Goal: Task Accomplishment & Management: Manage account settings

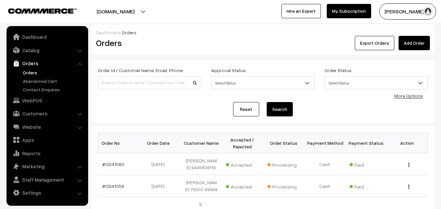
scroll to position [33, 0]
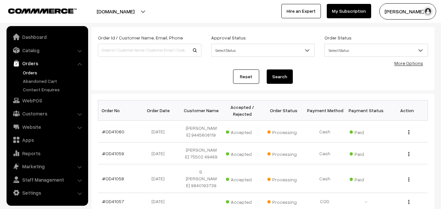
click at [33, 76] on ul "Orders" at bounding box center [47, 81] width 78 height 24
click at [33, 73] on link "Orders" at bounding box center [53, 72] width 65 height 7
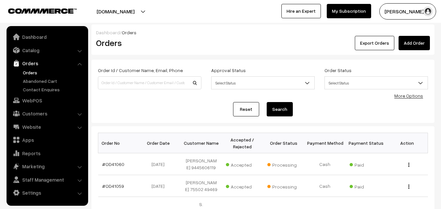
click at [30, 71] on link "Orders" at bounding box center [53, 72] width 65 height 7
click at [26, 73] on link "Orders" at bounding box center [53, 72] width 65 height 7
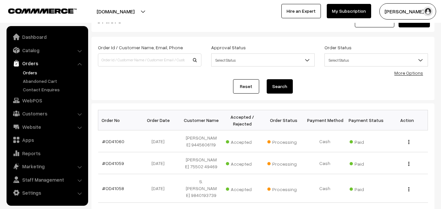
scroll to position [65, 0]
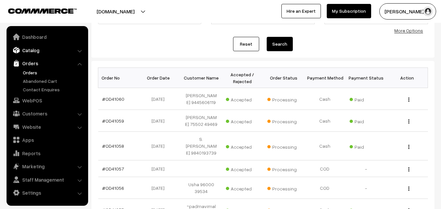
click at [36, 51] on link "Catalog" at bounding box center [47, 50] width 78 height 12
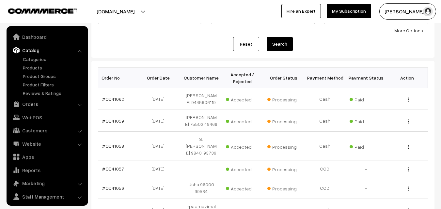
click at [34, 63] on ul "Categories" at bounding box center [47, 76] width 78 height 41
click at [35, 68] on link "Products" at bounding box center [53, 67] width 65 height 7
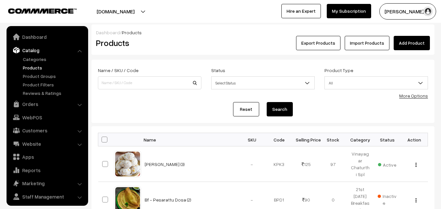
scroll to position [16, 0]
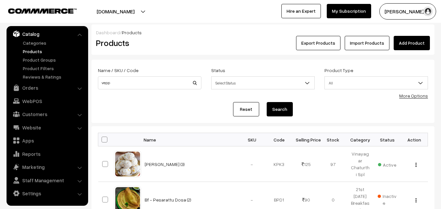
type input "vepp"
click at [266, 102] on button "Search" at bounding box center [279, 109] width 26 height 14
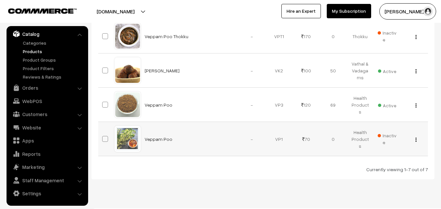
scroll to position [243, 0]
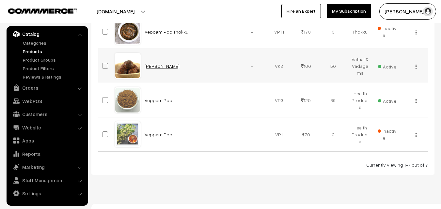
click at [154, 63] on link "[PERSON_NAME]" at bounding box center [161, 66] width 35 height 6
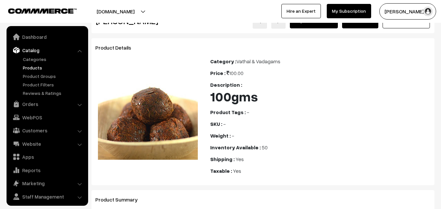
scroll to position [16, 0]
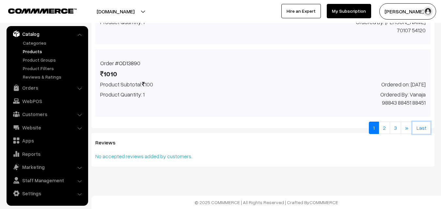
click at [424, 130] on link "Last" at bounding box center [421, 128] width 18 height 12
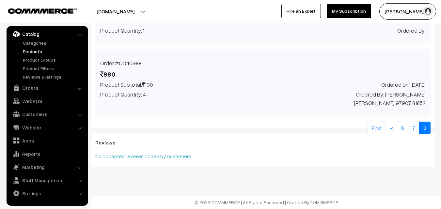
scroll to position [311, 0]
click at [133, 64] on link "OD40988" at bounding box center [130, 63] width 23 height 7
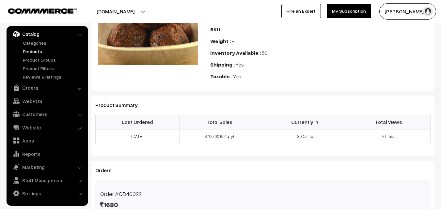
scroll to position [51, 0]
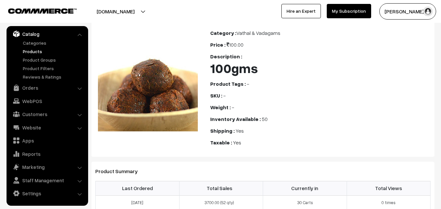
click at [38, 55] on ul "Categories" at bounding box center [47, 59] width 78 height 41
click at [35, 50] on link "Products" at bounding box center [53, 51] width 65 height 7
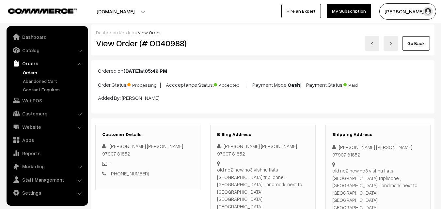
copy div "9790781852"
click at [30, 101] on link "WebPOS" at bounding box center [47, 101] width 78 height 12
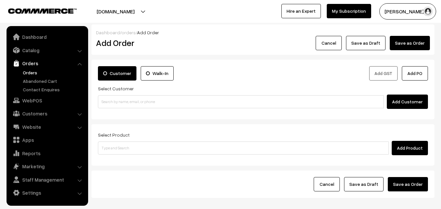
click at [138, 96] on input at bounding box center [241, 101] width 286 height 13
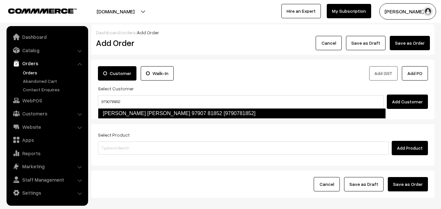
click at [122, 112] on link "[PERSON_NAME] [PERSON_NAME] 97907 81852 [9790781852]" at bounding box center [242, 113] width 288 height 10
type input "9790781852"
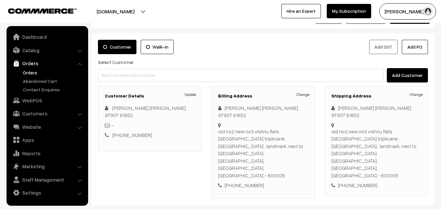
scroll to position [33, 0]
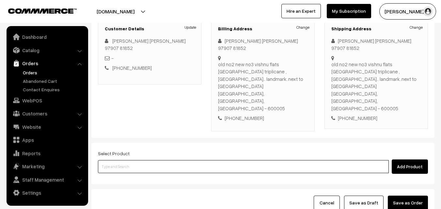
scroll to position [98, 0]
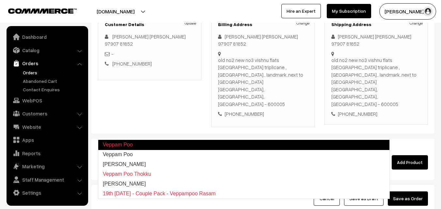
type input "Veppilai Katti"
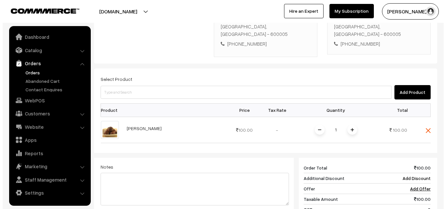
scroll to position [261, 0]
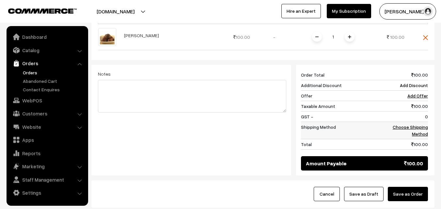
click at [419, 122] on td "Choose Shipping Method" at bounding box center [407, 130] width 40 height 17
click at [417, 187] on button "Save as Order" at bounding box center [407, 194] width 40 height 14
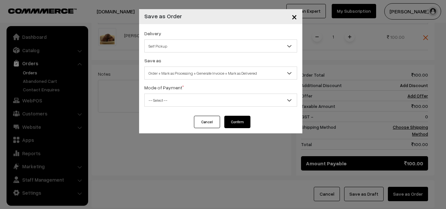
click at [209, 73] on span "Order + Mark as Processing + Generate Invoice + Mark as Delivered" at bounding box center [220, 73] width 152 height 11
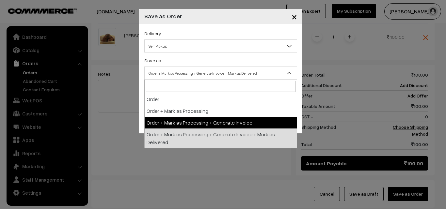
select select "3"
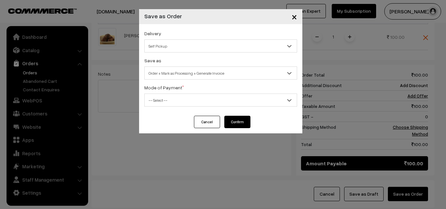
click at [191, 96] on span "-- Select --" at bounding box center [220, 100] width 152 height 11
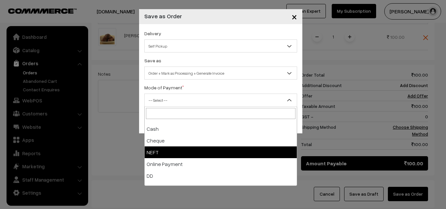
scroll to position [29, 0]
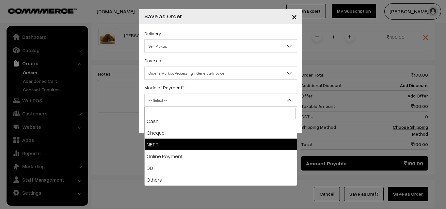
select select "5"
checkbox input "true"
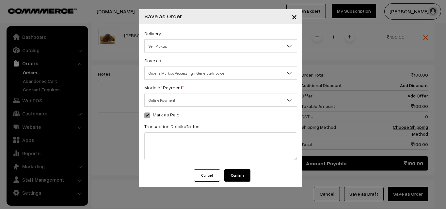
click at [244, 170] on button "Confirm" at bounding box center [237, 175] width 26 height 12
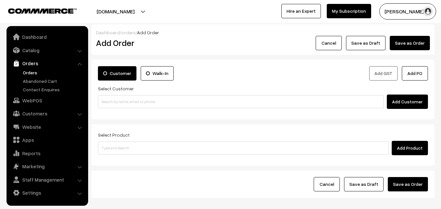
click at [27, 75] on link "Orders" at bounding box center [53, 72] width 65 height 7
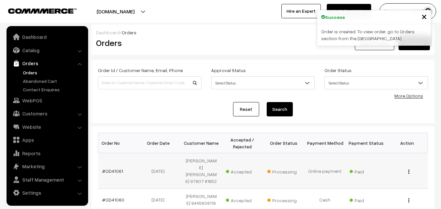
click at [121, 164] on td "#OD41061" at bounding box center [118, 171] width 41 height 36
click at [116, 168] on link "#OD41061" at bounding box center [112, 171] width 21 height 6
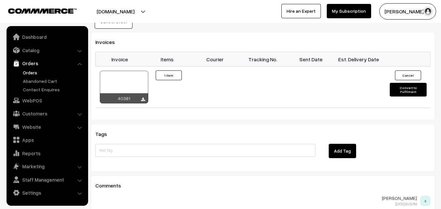
scroll to position [457, 0]
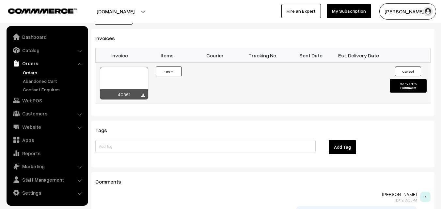
click at [130, 67] on div at bounding box center [124, 83] width 48 height 33
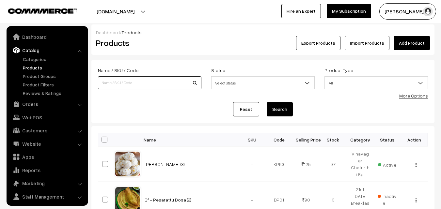
scroll to position [16, 0]
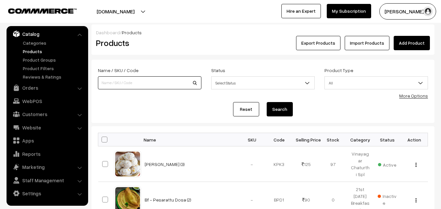
click at [123, 87] on input at bounding box center [149, 82] width 103 height 13
type input "sukku"
click at [266, 102] on button "Search" at bounding box center [279, 109] width 26 height 14
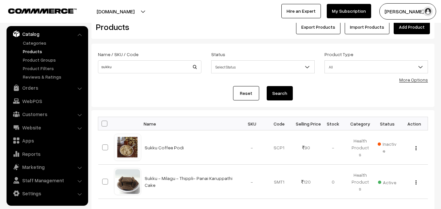
scroll to position [33, 0]
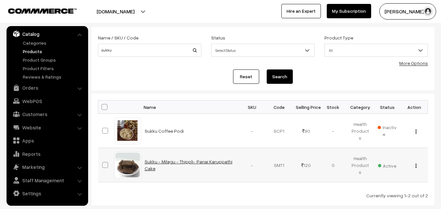
click at [205, 164] on link "Sukku - Milagu - Thippli- Panai Karuppathi Cake" at bounding box center [188, 165] width 88 height 12
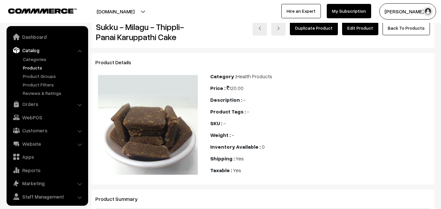
scroll to position [16, 0]
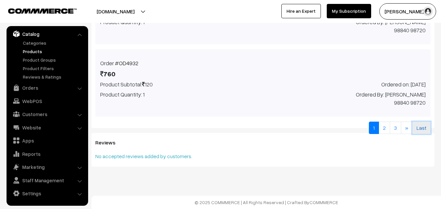
click at [422, 128] on link "Last" at bounding box center [421, 128] width 18 height 12
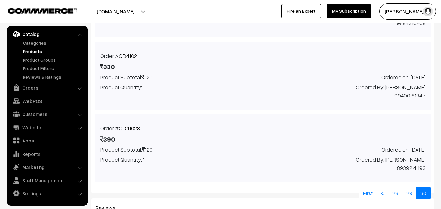
scroll to position [222, 0]
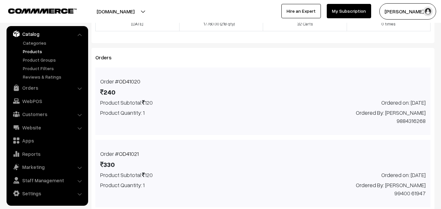
click at [124, 78] on link "OD41020" at bounding box center [130, 81] width 22 height 7
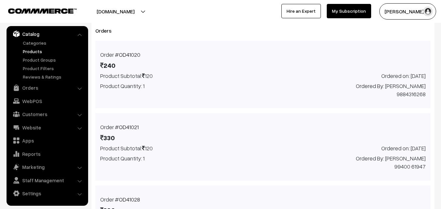
scroll to position [287, 0]
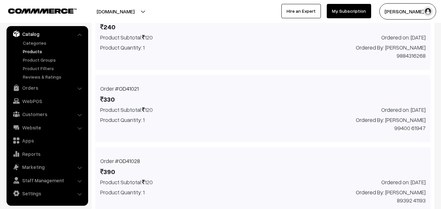
click at [128, 86] on link "OD41021" at bounding box center [129, 88] width 20 height 7
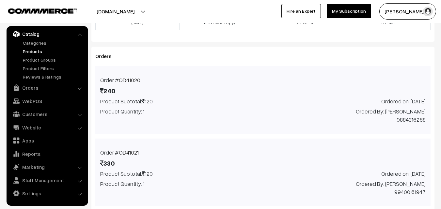
scroll to position [222, 0]
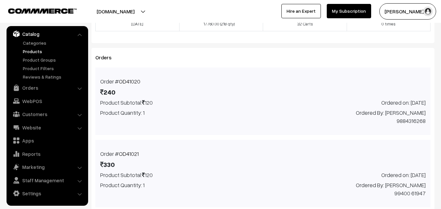
click at [124, 80] on link "OD41020" at bounding box center [130, 81] width 22 height 7
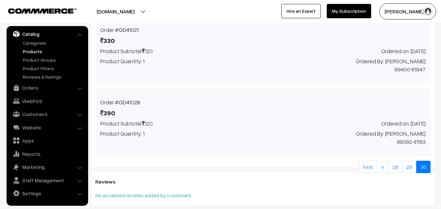
scroll to position [385, 0]
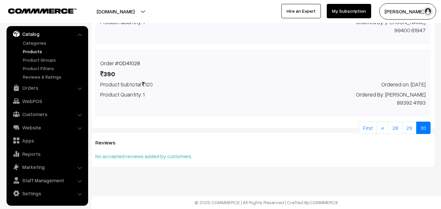
click at [129, 65] on link "OD41028" at bounding box center [129, 63] width 21 height 7
click at [414, 129] on link "29" at bounding box center [409, 128] width 14 height 12
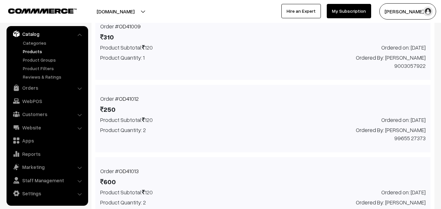
scroll to position [334, 0]
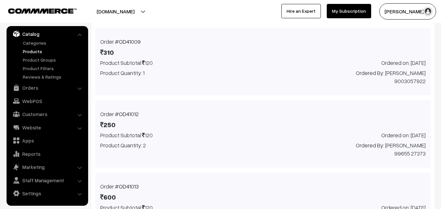
click at [129, 112] on link "OD41012" at bounding box center [129, 114] width 20 height 7
click at [32, 89] on link "Orders" at bounding box center [47, 88] width 78 height 12
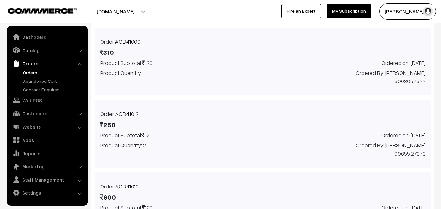
click at [35, 73] on link "Orders" at bounding box center [53, 72] width 65 height 7
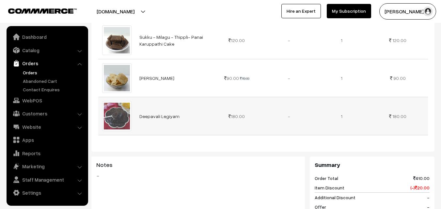
scroll to position [261, 0]
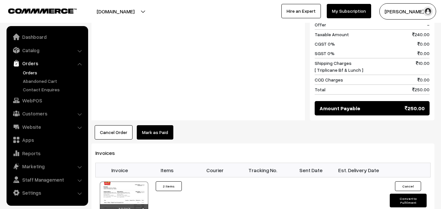
scroll to position [326, 0]
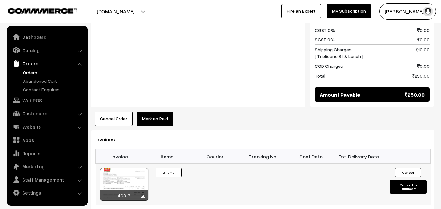
click at [117, 172] on div at bounding box center [124, 184] width 48 height 33
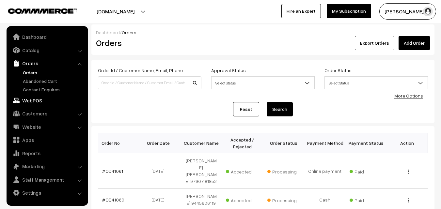
click at [28, 104] on link "WebPOS" at bounding box center [47, 101] width 78 height 12
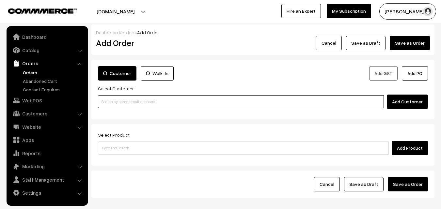
click at [123, 100] on input at bounding box center [241, 101] width 286 height 13
paste input "80569 32293"
click at [117, 102] on input "80569 32293" at bounding box center [241, 101] width 286 height 13
type input "[8056932293]"
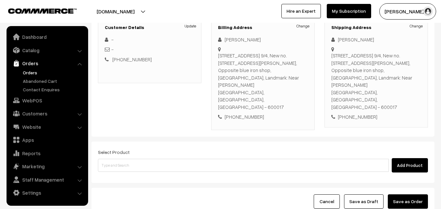
scroll to position [126, 0]
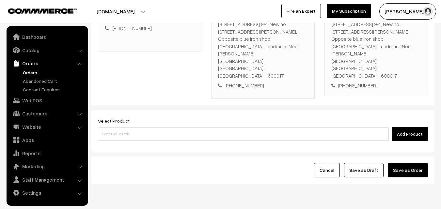
drag, startPoint x: 207, startPoint y: 89, endPoint x: 207, endPoint y: 116, distance: 27.4
click at [207, 110] on div "Select Product Add Product" at bounding box center [262, 130] width 343 height 41
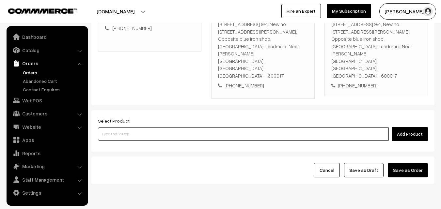
click at [206, 128] on input at bounding box center [243, 134] width 291 height 13
click at [140, 128] on input at bounding box center [243, 134] width 291 height 13
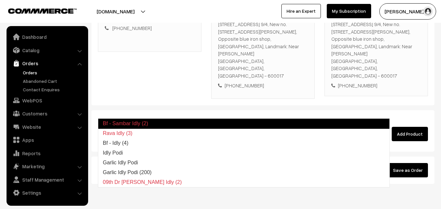
type input "Bf - Idly (4)"
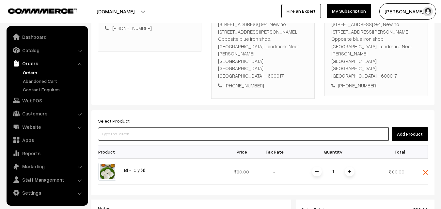
click at [128, 128] on input at bounding box center [243, 134] width 291 height 13
paste input "21st With Rice"
type input "21st With Rice"
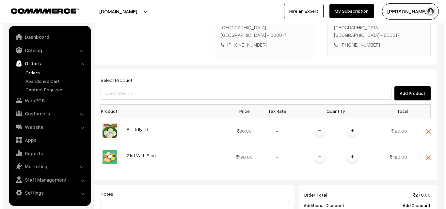
scroll to position [257, 0]
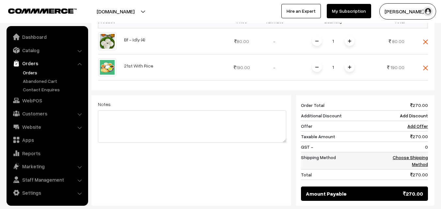
click at [422, 152] on td "Choose Shipping Method" at bounding box center [407, 160] width 40 height 17
click at [428, 141] on div "270 Order Total 270.00 Additional Discount Add Discount Offer Add Offer Taxable…" at bounding box center [362, 150] width 142 height 111
click at [420, 155] on link "Choose Shipping Method" at bounding box center [409, 161] width 35 height 12
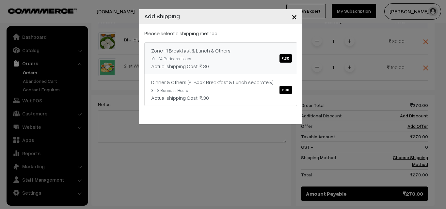
click at [244, 53] on div "Zone -1 Breakfast & Lunch & Others ₹.30" at bounding box center [220, 51] width 139 height 8
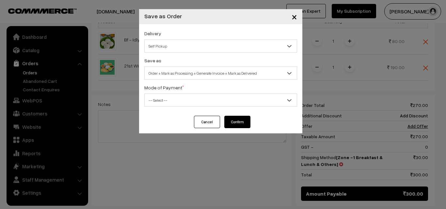
click at [205, 75] on span "Order + Mark as Processing + Generate Invoice + Mark as Delivered" at bounding box center [220, 73] width 152 height 11
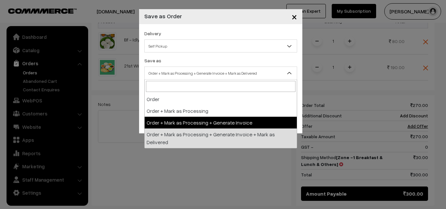
select select "3"
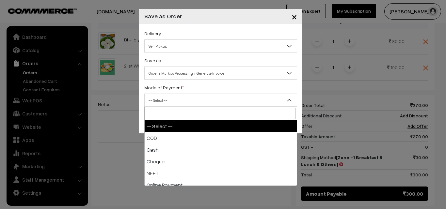
click at [183, 102] on span "-- Select --" at bounding box center [220, 100] width 152 height 11
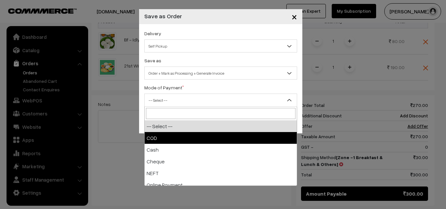
select select "1"
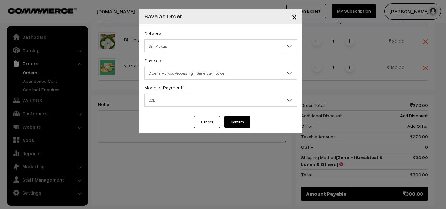
click at [238, 118] on button "Confirm" at bounding box center [237, 122] width 26 height 12
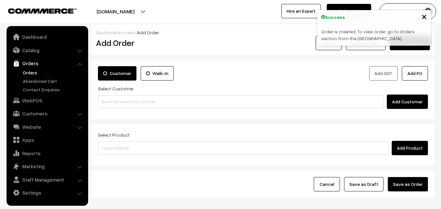
click at [37, 72] on link "Orders" at bounding box center [53, 72] width 65 height 7
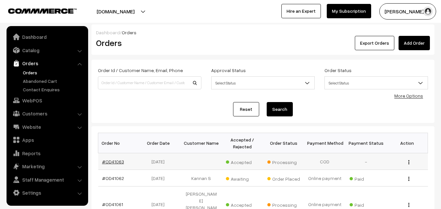
click at [115, 161] on link "#OD41063" at bounding box center [113, 162] width 22 height 6
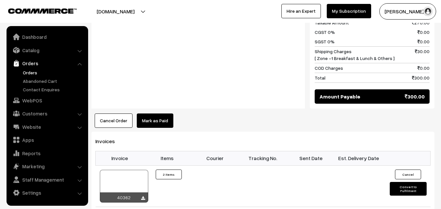
scroll to position [391, 0]
click at [117, 170] on div at bounding box center [124, 186] width 48 height 33
click at [124, 170] on div at bounding box center [124, 186] width 48 height 33
click at [41, 115] on link "Customers" at bounding box center [47, 114] width 78 height 12
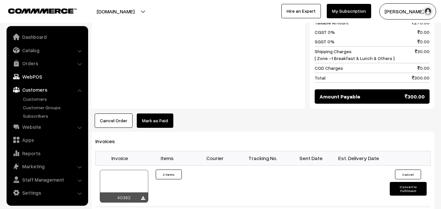
click at [31, 79] on link "WebPOS" at bounding box center [47, 77] width 78 height 12
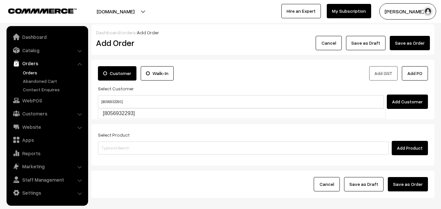
type input "[8056932293]"
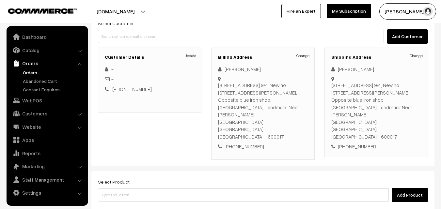
scroll to position [126, 0]
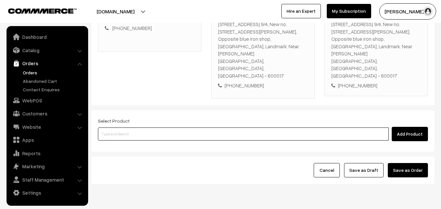
click at [153, 128] on input at bounding box center [243, 134] width 291 height 13
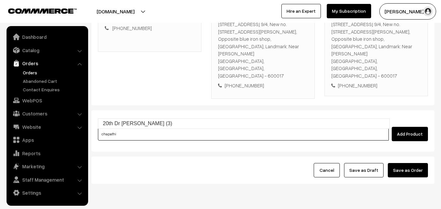
type input "20th Dr Chapathi (3)"
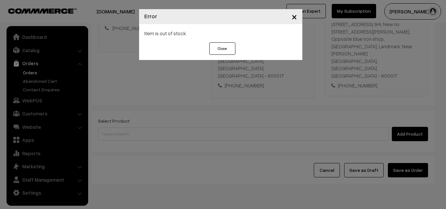
click at [308, 124] on div "× Error Item is out of stock. Close" at bounding box center [223, 104] width 446 height 209
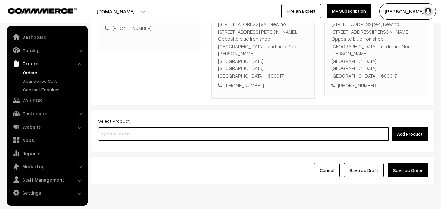
click at [290, 128] on input at bounding box center [243, 134] width 291 height 13
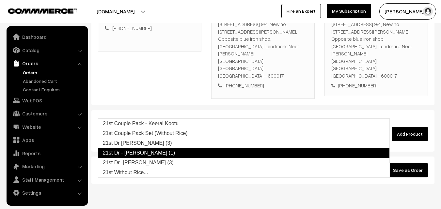
type input "21st Dr [PERSON_NAME] (3)"
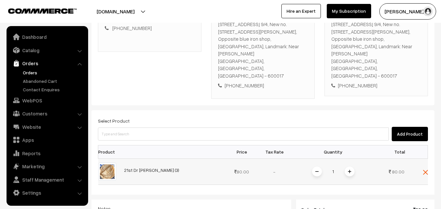
click at [352, 167] on span at bounding box center [349, 172] width 10 height 10
click at [349, 170] on img at bounding box center [349, 171] width 3 height 3
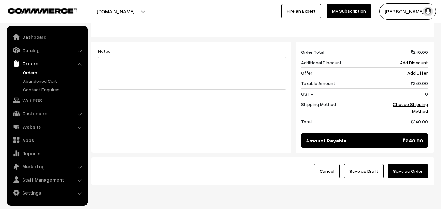
scroll to position [285, 0]
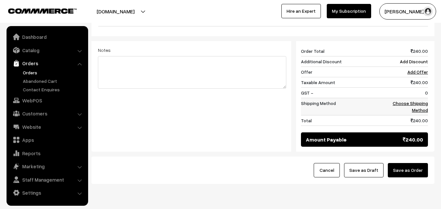
click at [419, 100] on link "Choose Shipping Method" at bounding box center [409, 106] width 35 height 12
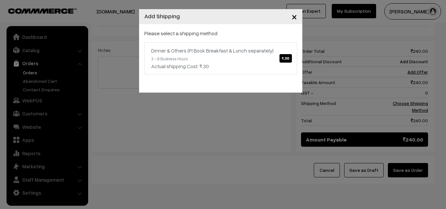
click at [298, 55] on div "Please select a shipping method Dinner & Others (Pl Book Breakfast & Lunch sepa…" at bounding box center [220, 58] width 163 height 68
click at [253, 61] on link "Dinner & Others (Pl Book Breakfast & Lunch separately) ₹.30 3 - 8 Business Hour…" at bounding box center [220, 58] width 153 height 32
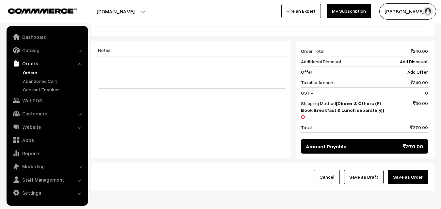
click at [360, 170] on button "Save as Draft" at bounding box center [363, 177] width 39 height 14
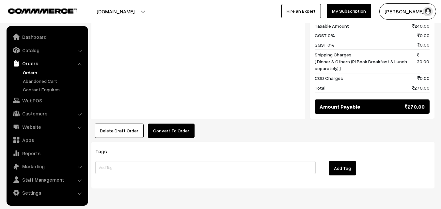
click at [167, 124] on button "Convert To Order" at bounding box center [171, 131] width 47 height 14
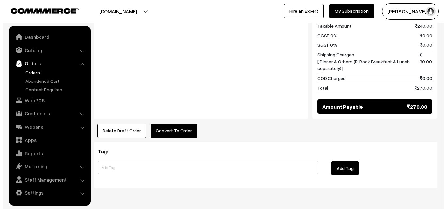
scroll to position [351, 0]
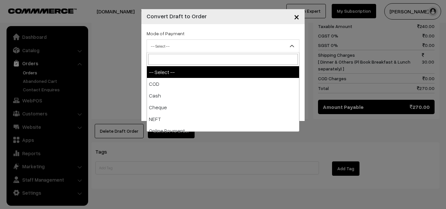
click at [185, 39] on span "-- Select --" at bounding box center [222, 45] width 153 height 13
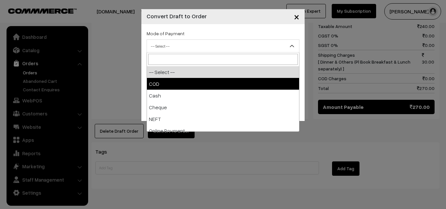
select select "1"
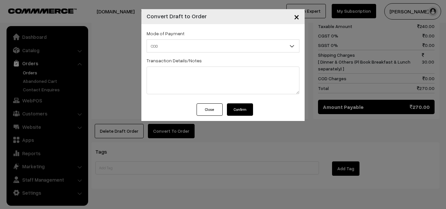
click at [239, 107] on button "Confirm" at bounding box center [240, 109] width 26 height 12
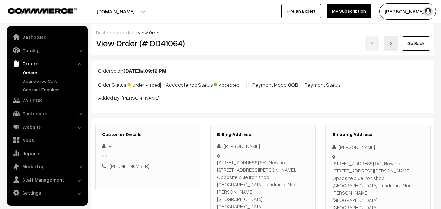
scroll to position [350, 0]
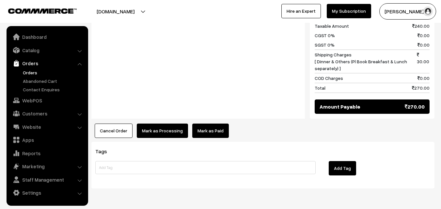
click at [164, 124] on button "Mark as Processing" at bounding box center [162, 131] width 51 height 14
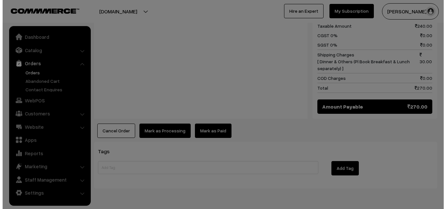
scroll to position [351, 0]
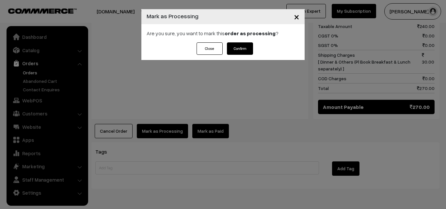
click at [238, 50] on button "Confirm" at bounding box center [240, 48] width 26 height 12
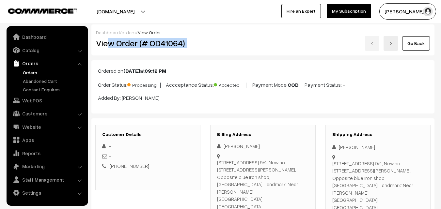
click at [219, 47] on div "View Order (# OD41064) Go Back" at bounding box center [262, 43] width 343 height 15
click at [129, 45] on h2 "View Order (# OD41064)" at bounding box center [148, 43] width 105 height 10
click at [121, 44] on h2 "View Order (# OD41064)" at bounding box center [148, 43] width 105 height 10
drag, startPoint x: 117, startPoint y: 43, endPoint x: 257, endPoint y: 42, distance: 140.2
click at [263, 42] on div "View Order (# OD41064) Go Back" at bounding box center [262, 43] width 343 height 15
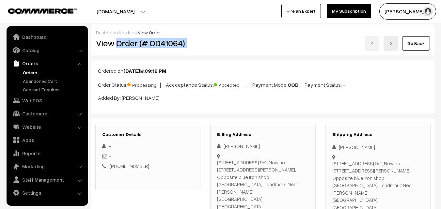
copy div "Order (# OD41064)"
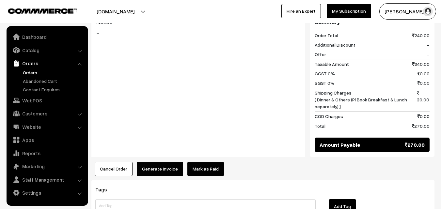
scroll to position [326, 0]
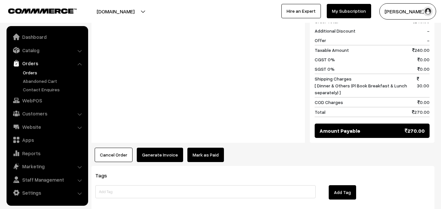
click at [150, 148] on button "Generate Invoice" at bounding box center [160, 155] width 46 height 14
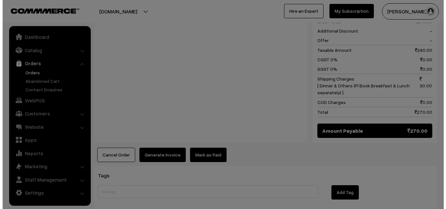
scroll to position [327, 0]
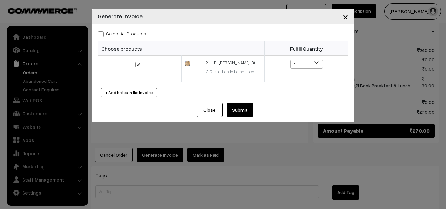
click at [241, 106] on button "Submit" at bounding box center [240, 110] width 26 height 14
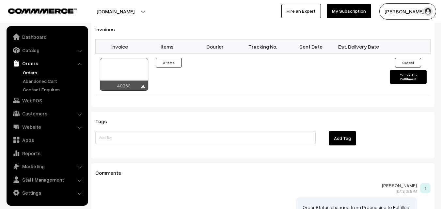
scroll to position [448, 0]
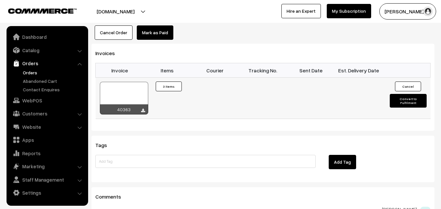
click at [131, 82] on div at bounding box center [124, 98] width 48 height 33
click at [31, 73] on link "Orders" at bounding box center [53, 72] width 65 height 7
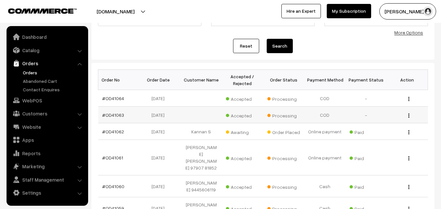
scroll to position [65, 0]
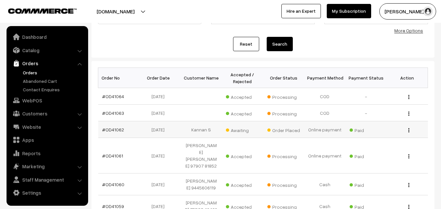
click at [115, 126] on td "#OD41062" at bounding box center [118, 129] width 41 height 17
click at [114, 130] on link "#OD41062" at bounding box center [113, 130] width 22 height 6
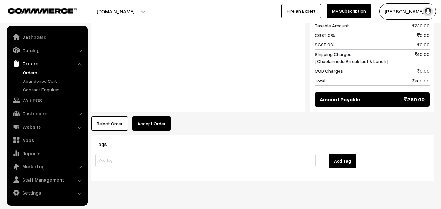
scroll to position [100, 0]
click at [152, 116] on button "Accept Order" at bounding box center [151, 123] width 38 height 14
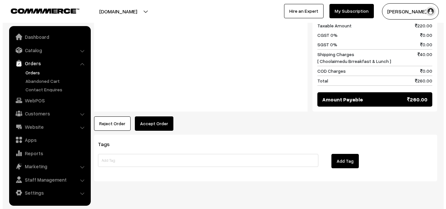
scroll to position [362, 0]
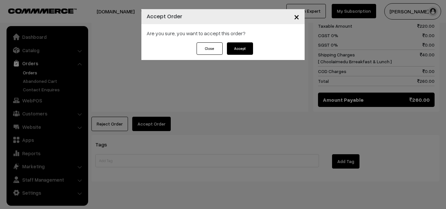
click at [246, 43] on button "Accept" at bounding box center [240, 48] width 26 height 12
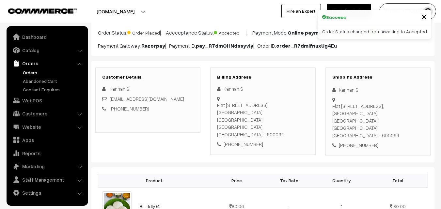
scroll to position [33, 0]
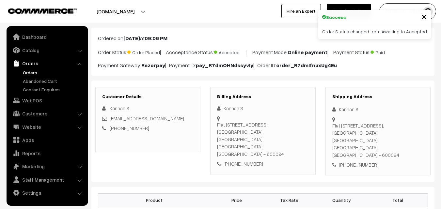
click at [245, 160] on div "+91 9363712507" at bounding box center [262, 164] width 91 height 8
copy div "9363712507"
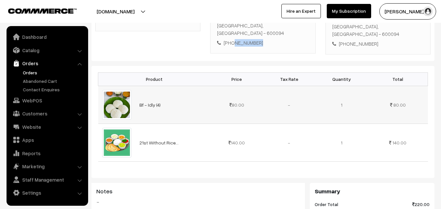
scroll to position [163, 0]
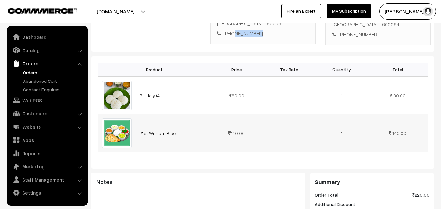
copy div "9363712507"
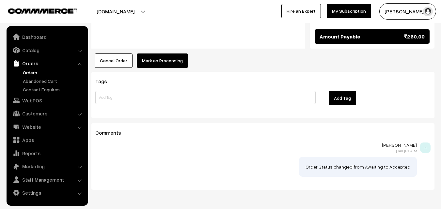
click at [157, 53] on button "Mark as Processing" at bounding box center [162, 60] width 51 height 14
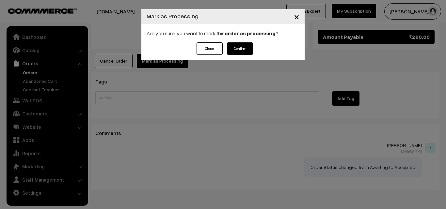
click at [205, 48] on button "Close" at bounding box center [209, 48] width 26 height 12
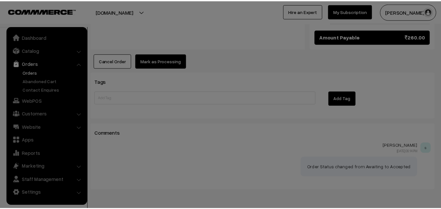
scroll to position [424, 0]
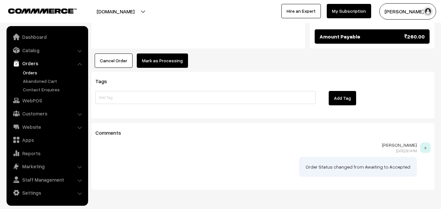
click at [174, 53] on button "Mark as Processing" at bounding box center [162, 60] width 51 height 14
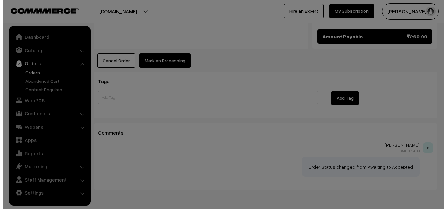
scroll to position [425, 0]
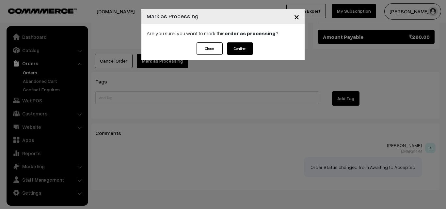
click at [235, 51] on button "Confirm" at bounding box center [240, 48] width 26 height 12
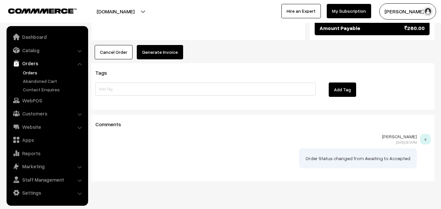
click at [162, 45] on button "Generate Invoice" at bounding box center [160, 52] width 46 height 14
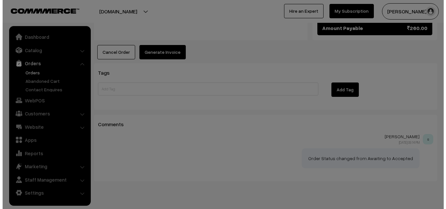
scroll to position [433, 0]
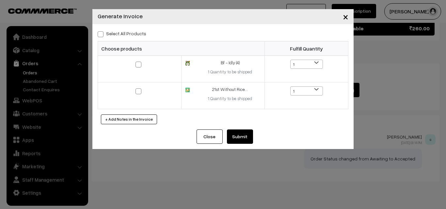
click at [130, 30] on label "Select All Products" at bounding box center [122, 33] width 49 height 7
click at [102, 31] on input "Select All Products" at bounding box center [100, 33] width 4 height 4
checkbox input "true"
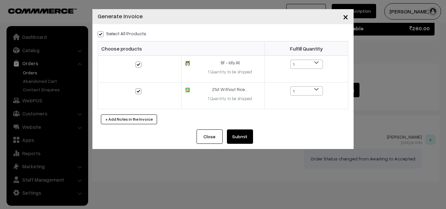
drag, startPoint x: 236, startPoint y: 138, endPoint x: 215, endPoint y: 113, distance: 32.4
click at [236, 139] on button "Submit" at bounding box center [240, 136] width 26 height 14
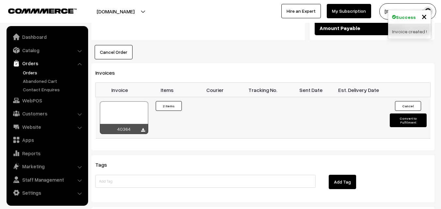
scroll to position [432, 0]
click at [129, 101] on div at bounding box center [124, 117] width 48 height 33
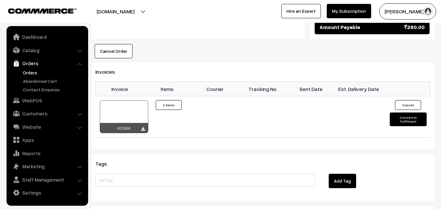
click at [34, 74] on link "Orders" at bounding box center [53, 72] width 65 height 7
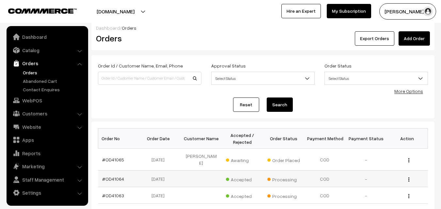
scroll to position [65, 0]
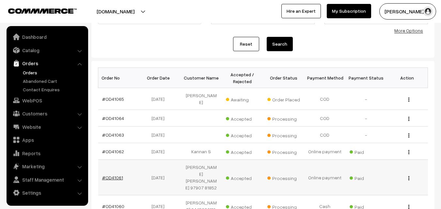
click at [115, 175] on link "#OD41061" at bounding box center [112, 178] width 21 height 6
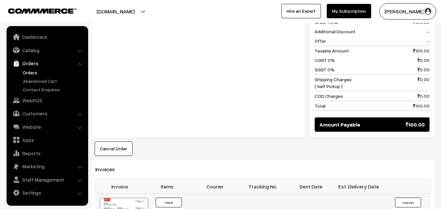
scroll to position [391, 0]
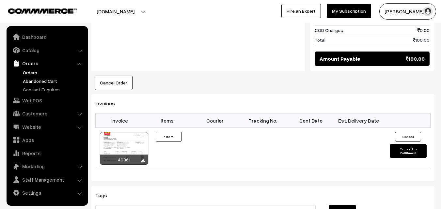
click at [34, 79] on link "Abandoned Cart" at bounding box center [53, 81] width 65 height 7
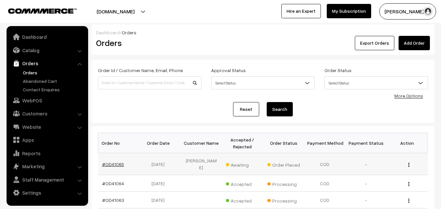
click at [119, 161] on link "#OD41065" at bounding box center [113, 164] width 22 height 6
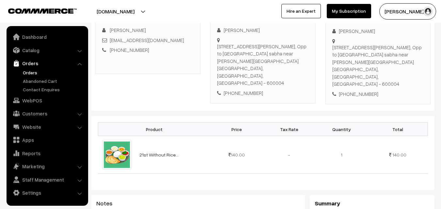
scroll to position [98, 0]
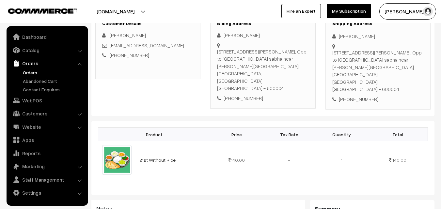
click at [243, 95] on div "[PHONE_NUMBER]" at bounding box center [262, 99] width 91 height 8
copy div "7010993194"
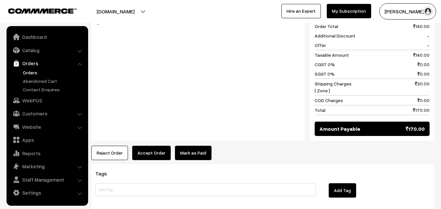
click at [150, 146] on button "Accept Order" at bounding box center [151, 153] width 38 height 14
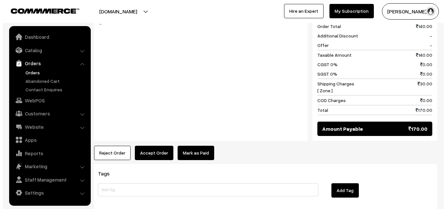
scroll to position [294, 0]
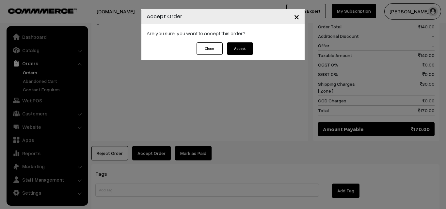
click at [235, 48] on button "Accept" at bounding box center [240, 48] width 26 height 12
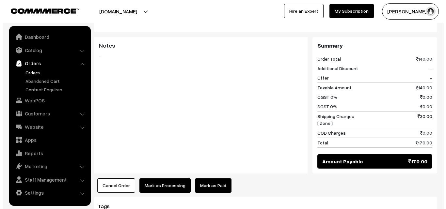
scroll to position [261, 0]
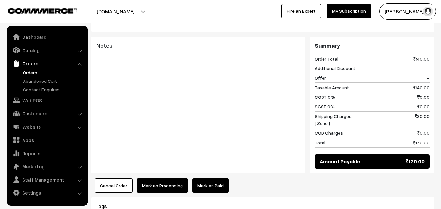
click at [159, 178] on button "Mark as Processing" at bounding box center [162, 185] width 51 height 14
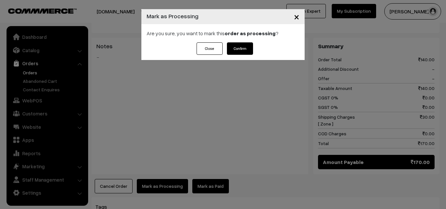
click at [244, 47] on button "Confirm" at bounding box center [240, 48] width 26 height 12
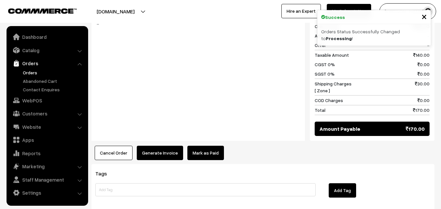
click at [161, 146] on button "Generate Invoice" at bounding box center [160, 153] width 46 height 14
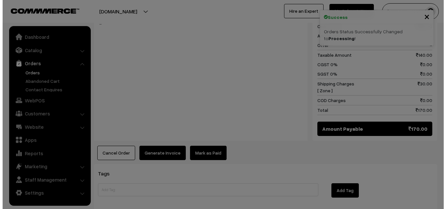
scroll to position [294, 0]
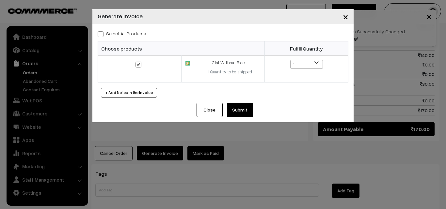
click at [243, 109] on button "Submit" at bounding box center [240, 110] width 26 height 14
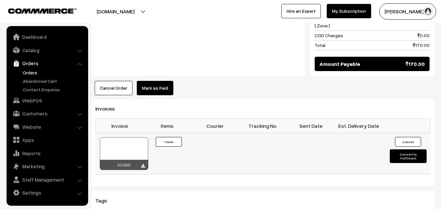
scroll to position [457, 0]
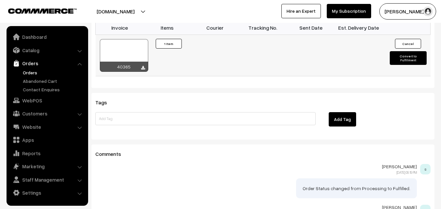
click at [135, 50] on div at bounding box center [124, 55] width 48 height 33
click at [34, 72] on link "Orders" at bounding box center [53, 72] width 65 height 7
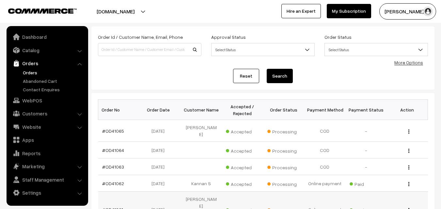
scroll to position [130, 0]
